Goal: Transaction & Acquisition: Purchase product/service

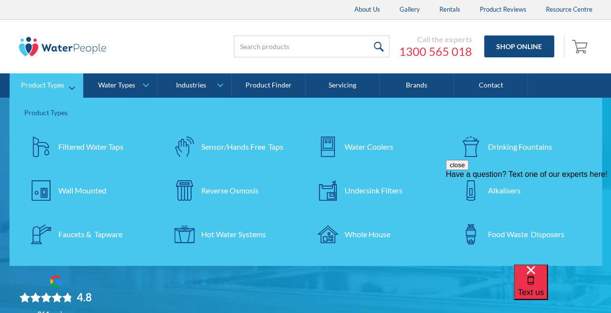
click at [344, 231] on div at bounding box center [328, 234] width 34 height 34
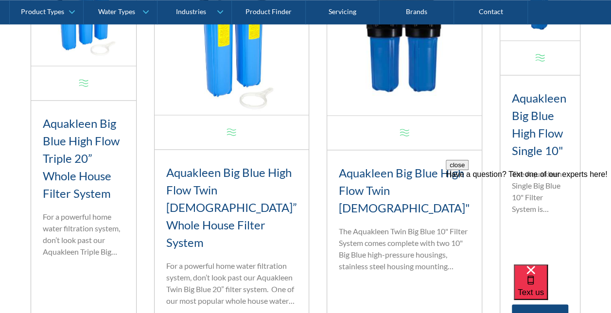
scroll to position [488, 0]
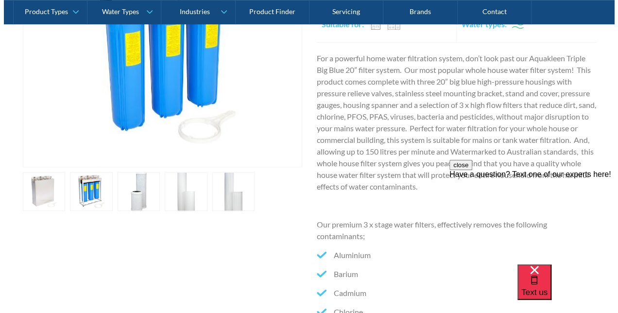
scroll to position [298, 0]
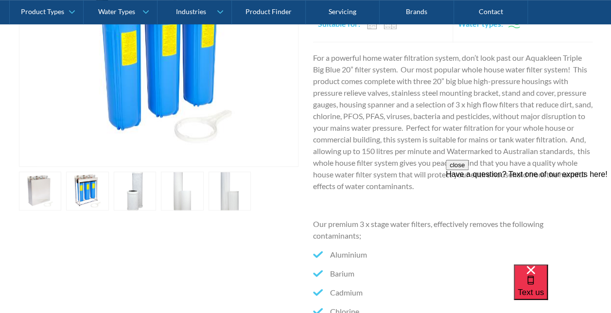
click at [26, 188] on link "open lightbox" at bounding box center [40, 191] width 43 height 39
